Goal: Task Accomplishment & Management: Manage account settings

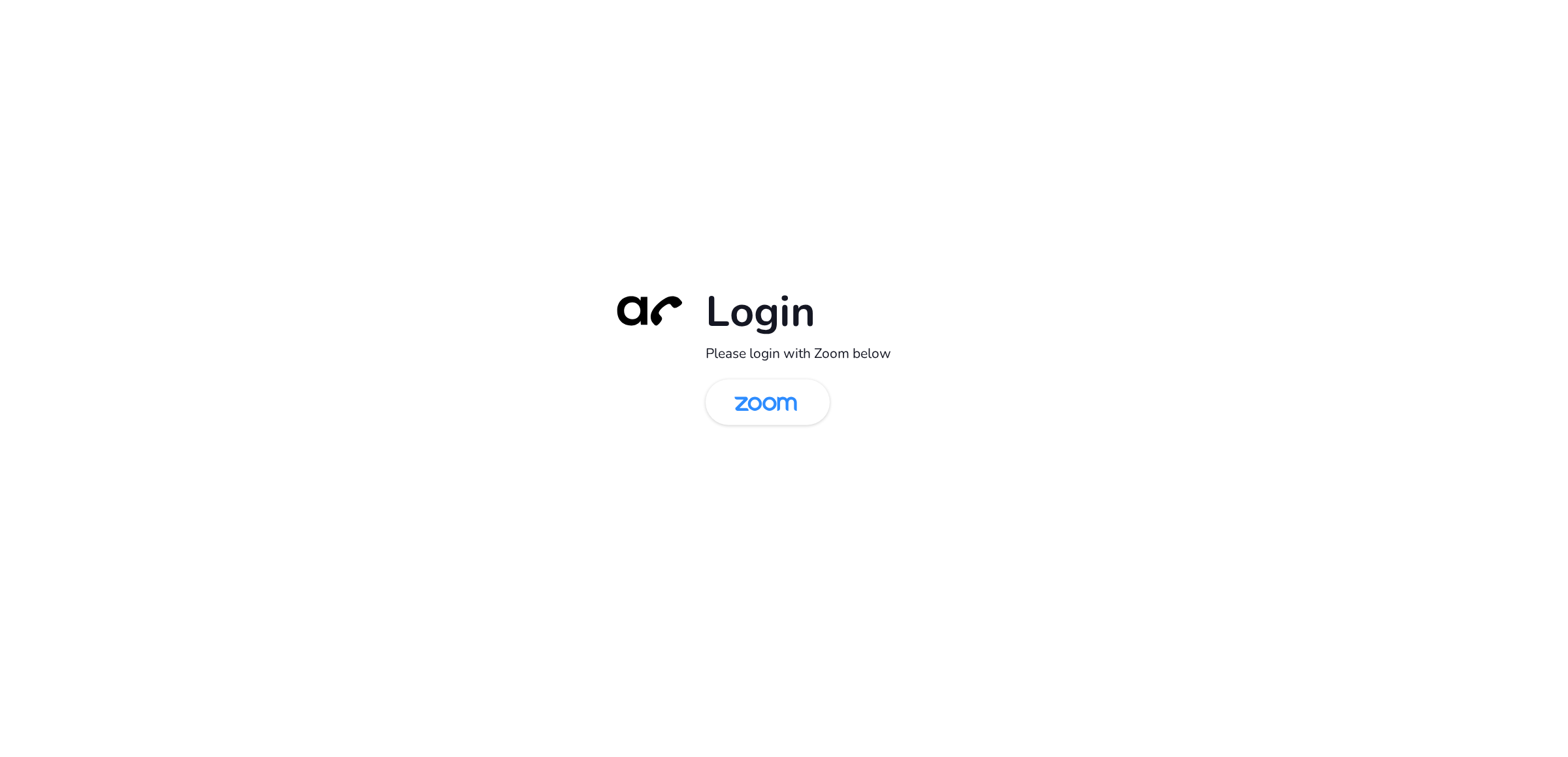
click at [43, 387] on div "Login Please login with Zoom below" at bounding box center [784, 378] width 1568 height 757
click at [757, 406] on img at bounding box center [765, 403] width 90 height 43
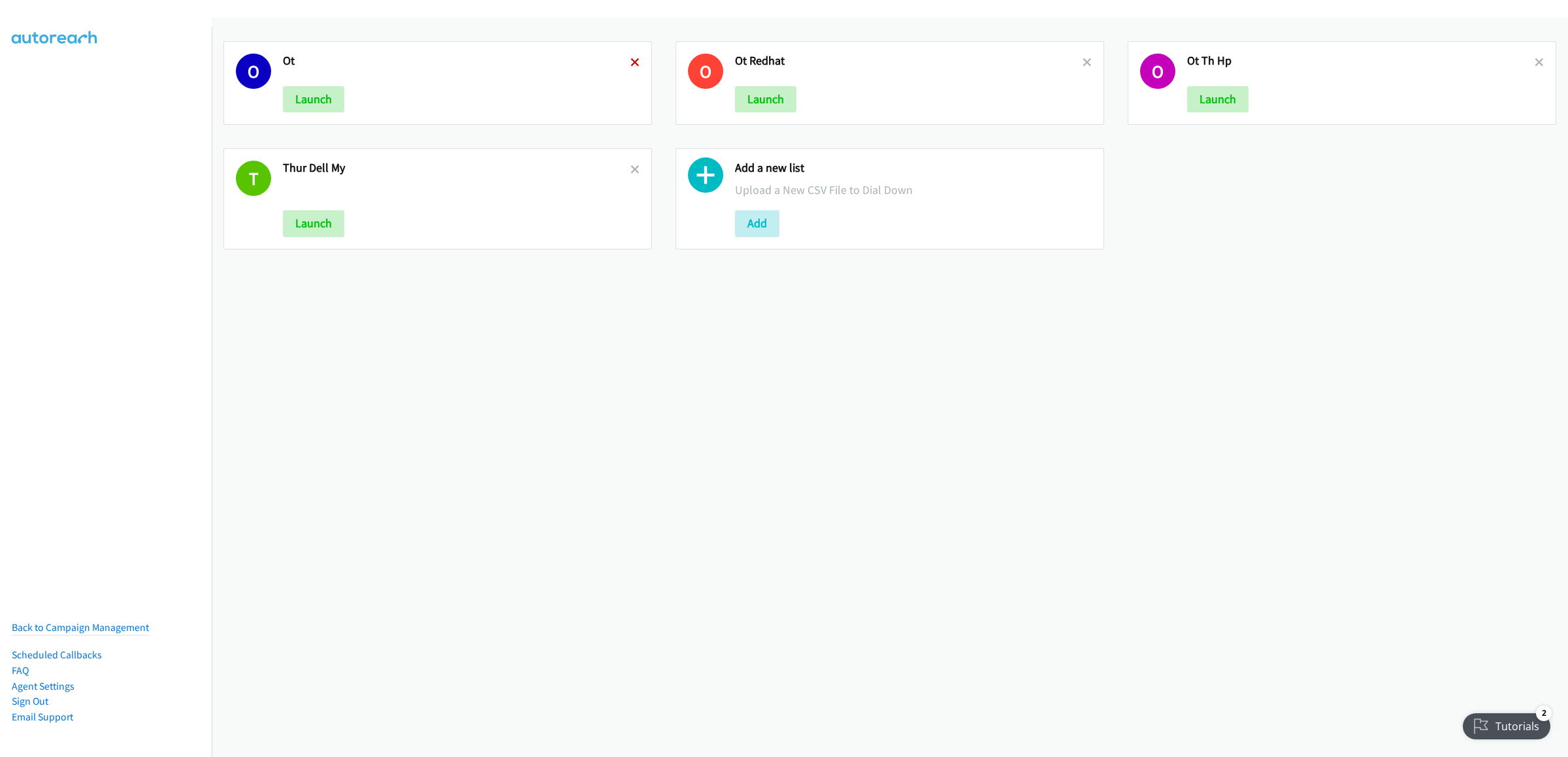
click at [633, 63] on icon at bounding box center [635, 63] width 9 height 9
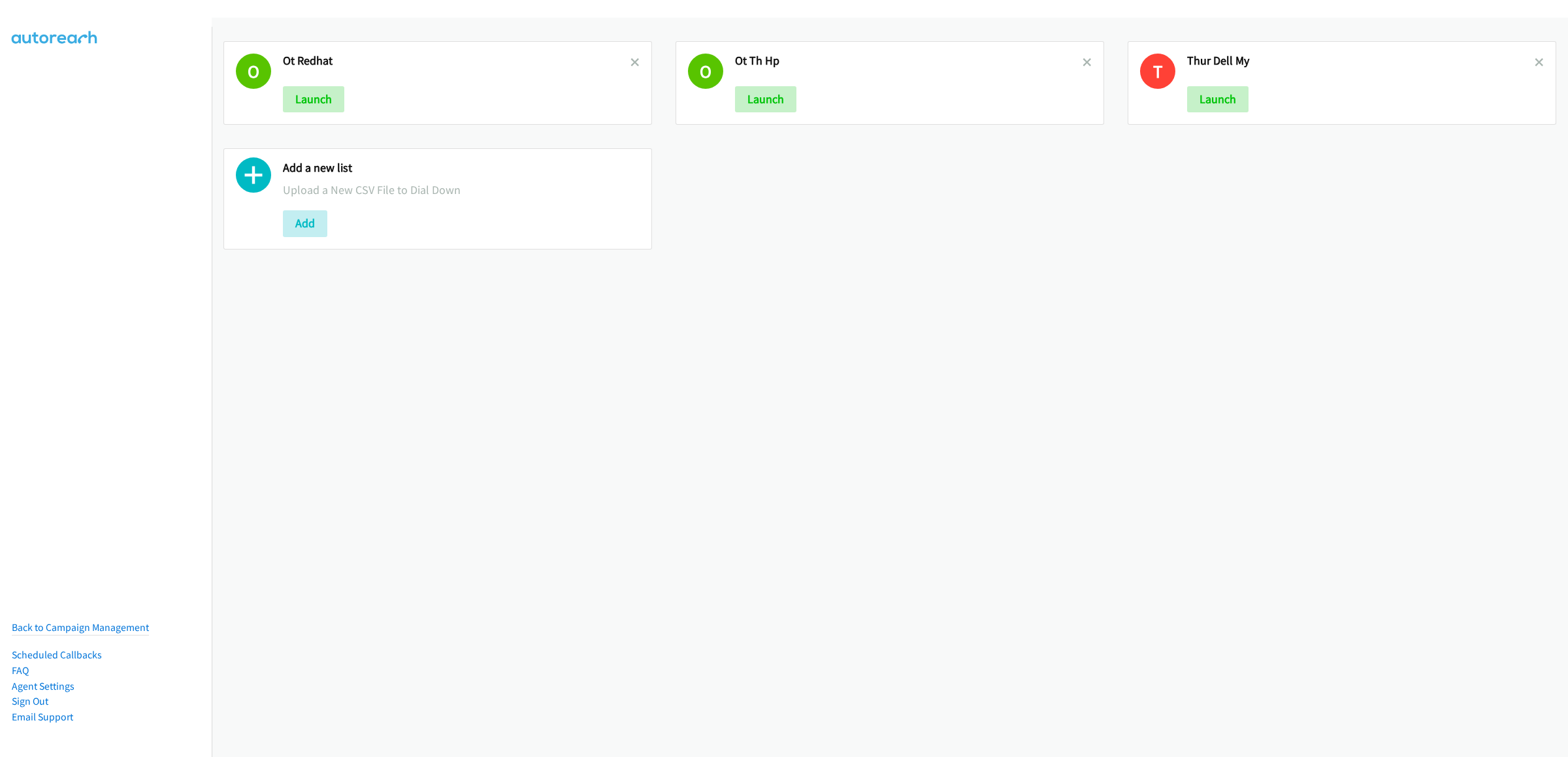
click at [633, 63] on icon at bounding box center [635, 63] width 9 height 9
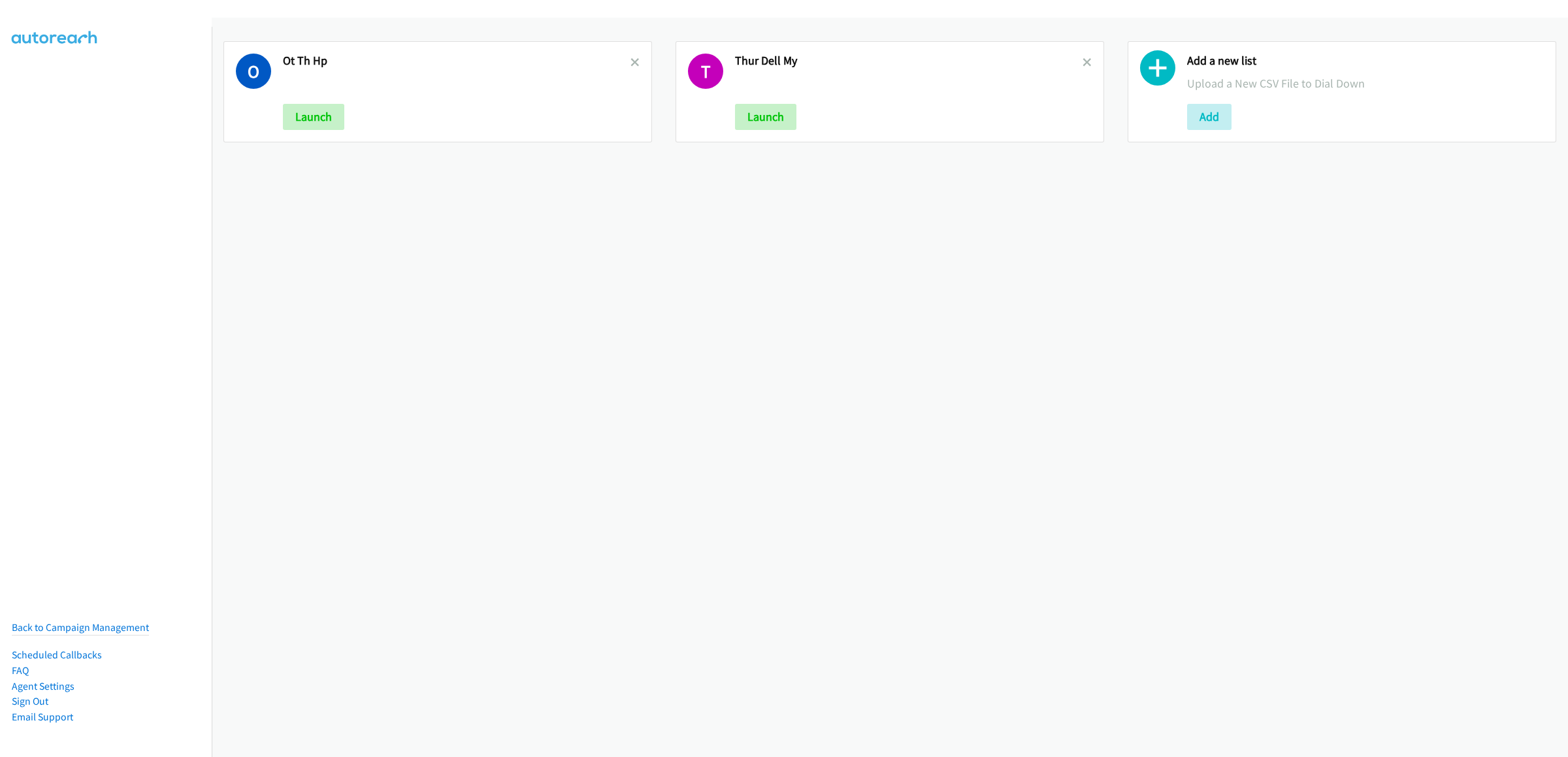
click at [633, 63] on icon at bounding box center [635, 63] width 9 height 9
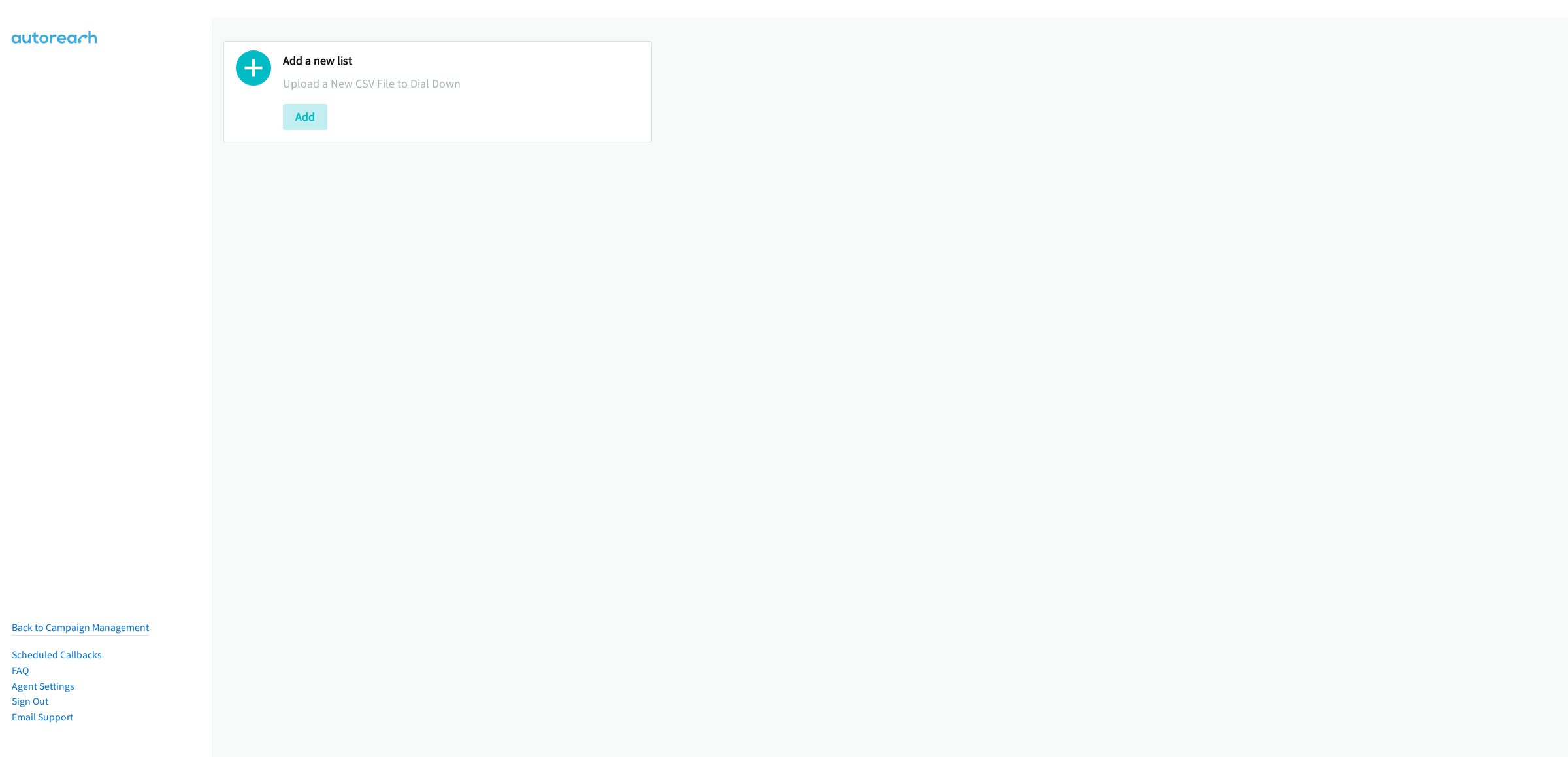
click at [339, 113] on div "Add" at bounding box center [461, 116] width 357 height 26
click at [333, 113] on div "Add" at bounding box center [461, 116] width 357 height 26
click at [321, 120] on button "Add" at bounding box center [305, 116] width 44 height 26
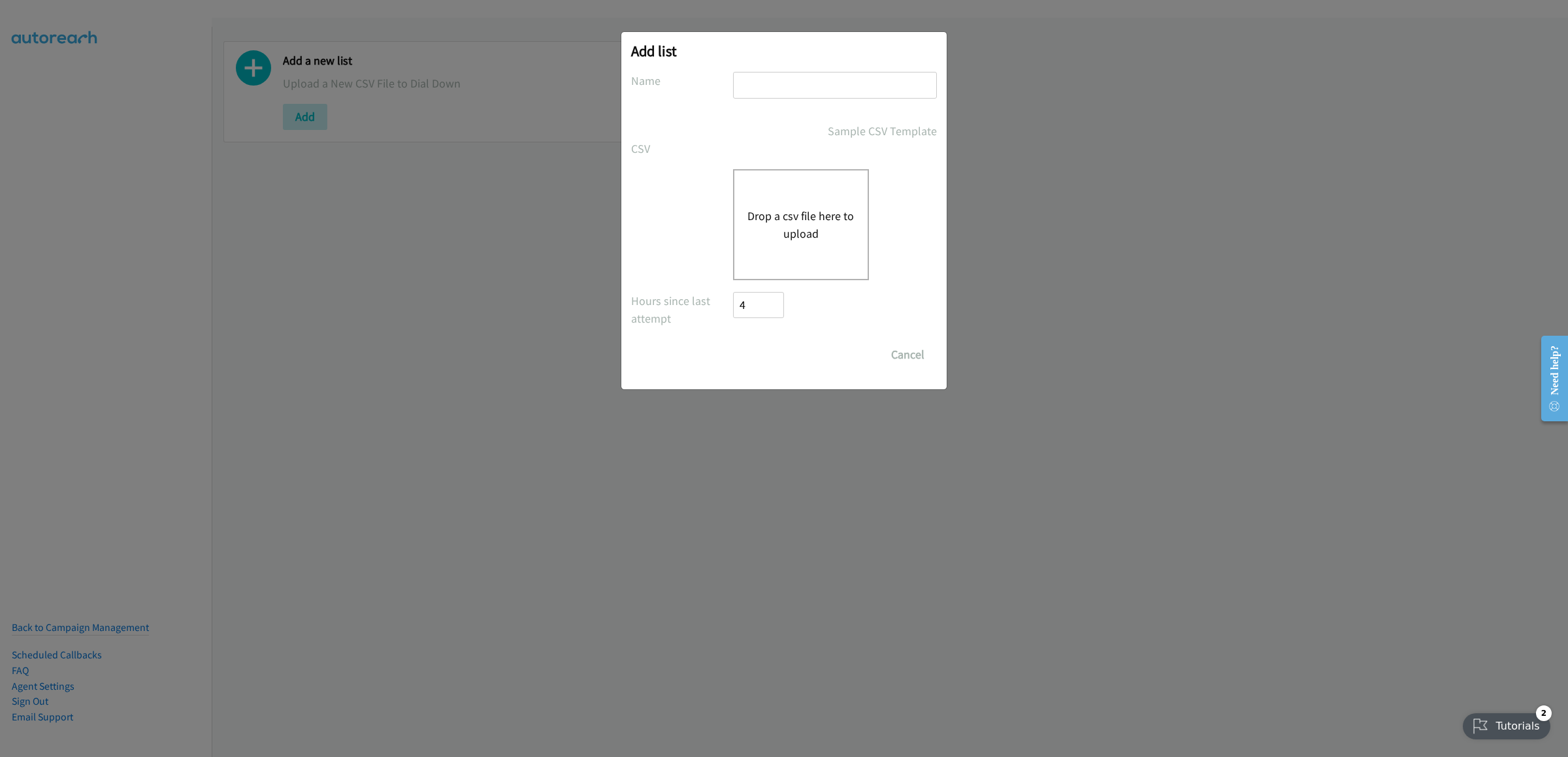
click at [798, 78] on input "text" at bounding box center [834, 86] width 204 height 27
type input "[DATE] dell"
click at [837, 253] on div "Drop a csv file here to upload" at bounding box center [801, 225] width 136 height 111
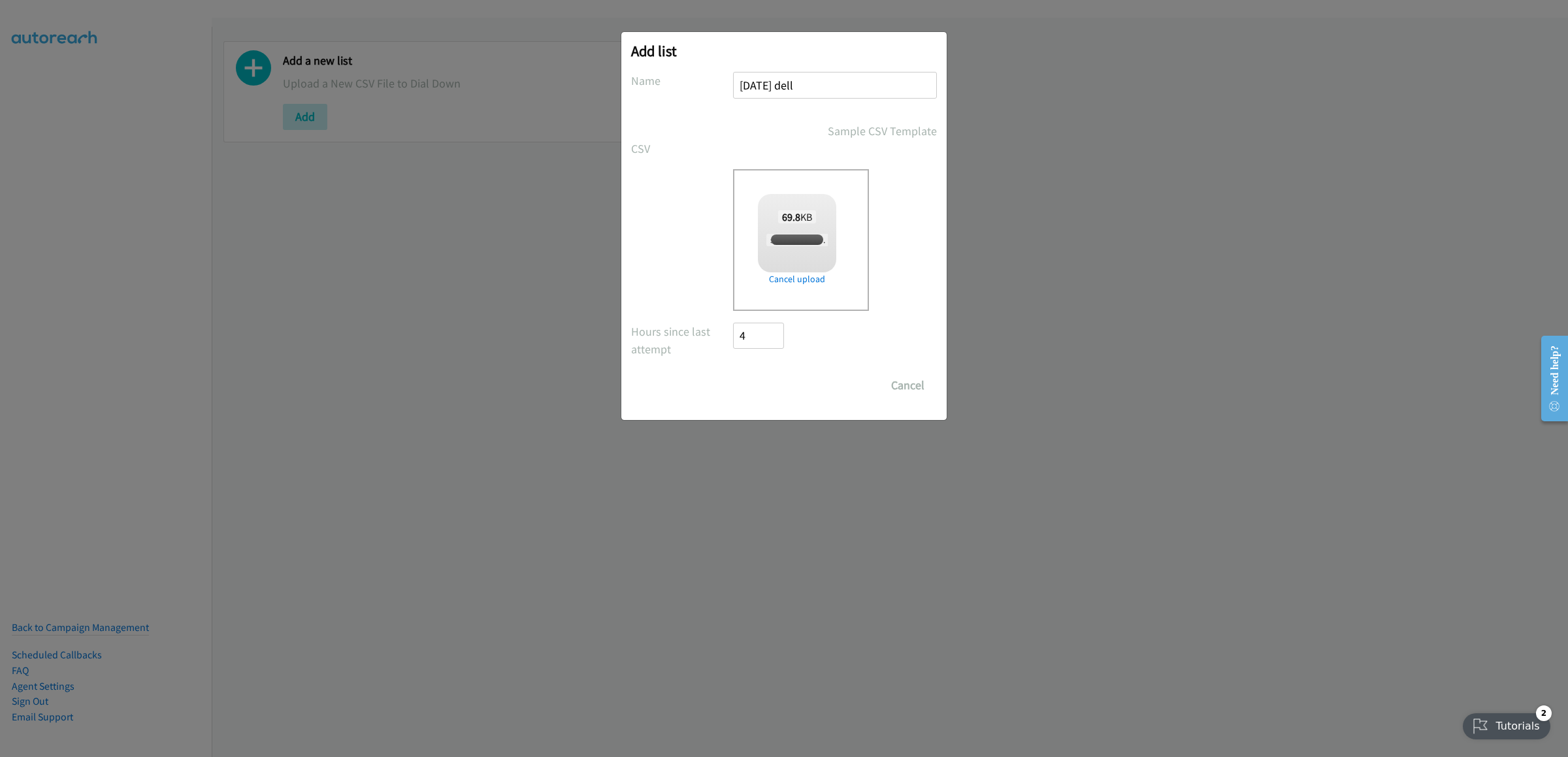
checkbox input "true"
click at [756, 381] on input "Save List" at bounding box center [767, 385] width 68 height 26
